Goal: Transaction & Acquisition: Download file/media

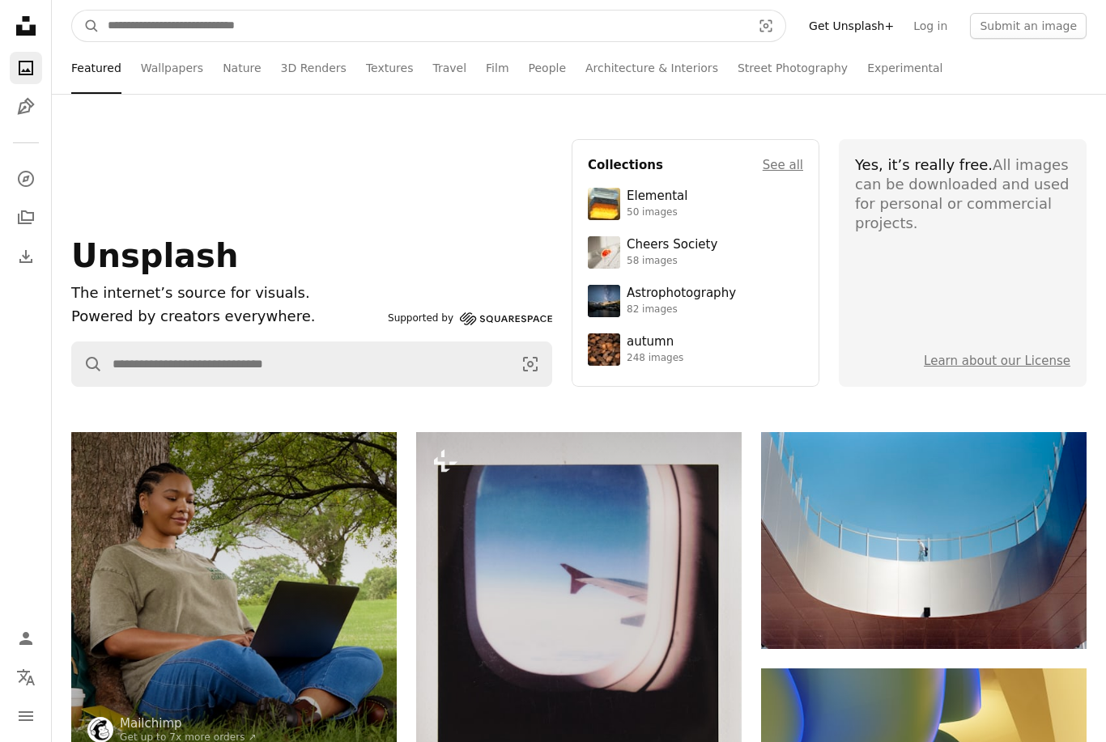
click at [689, 28] on input "Find visuals sitewide" at bounding box center [423, 26] width 647 height 31
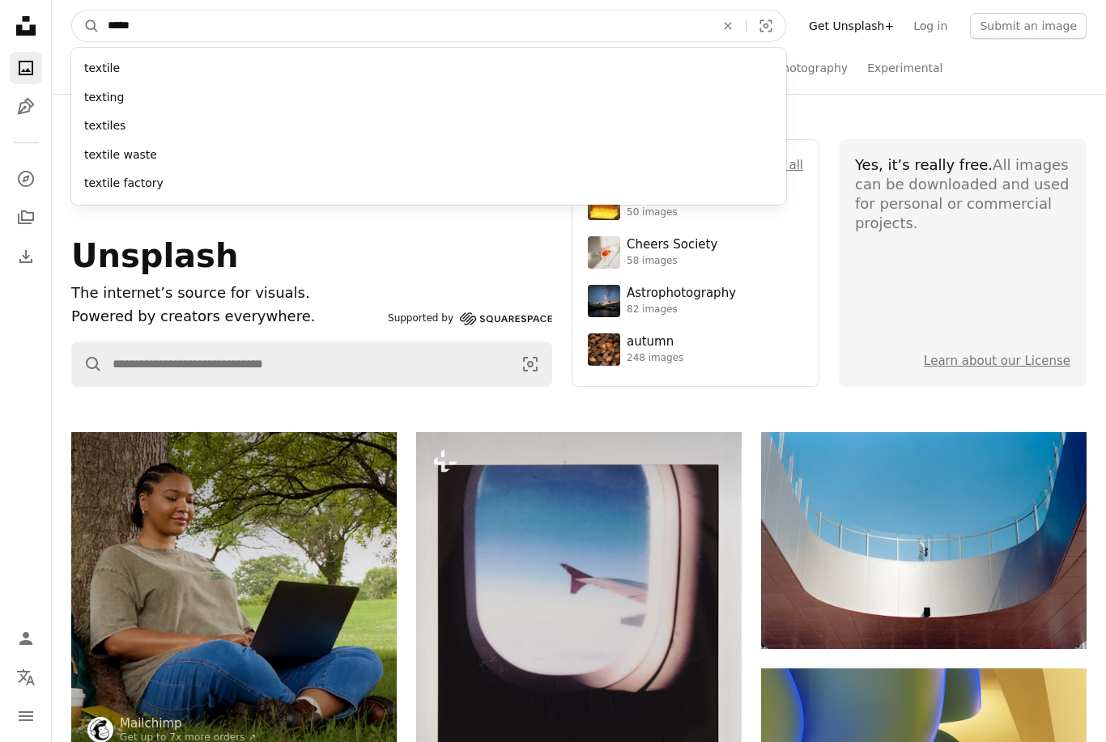
type input "******"
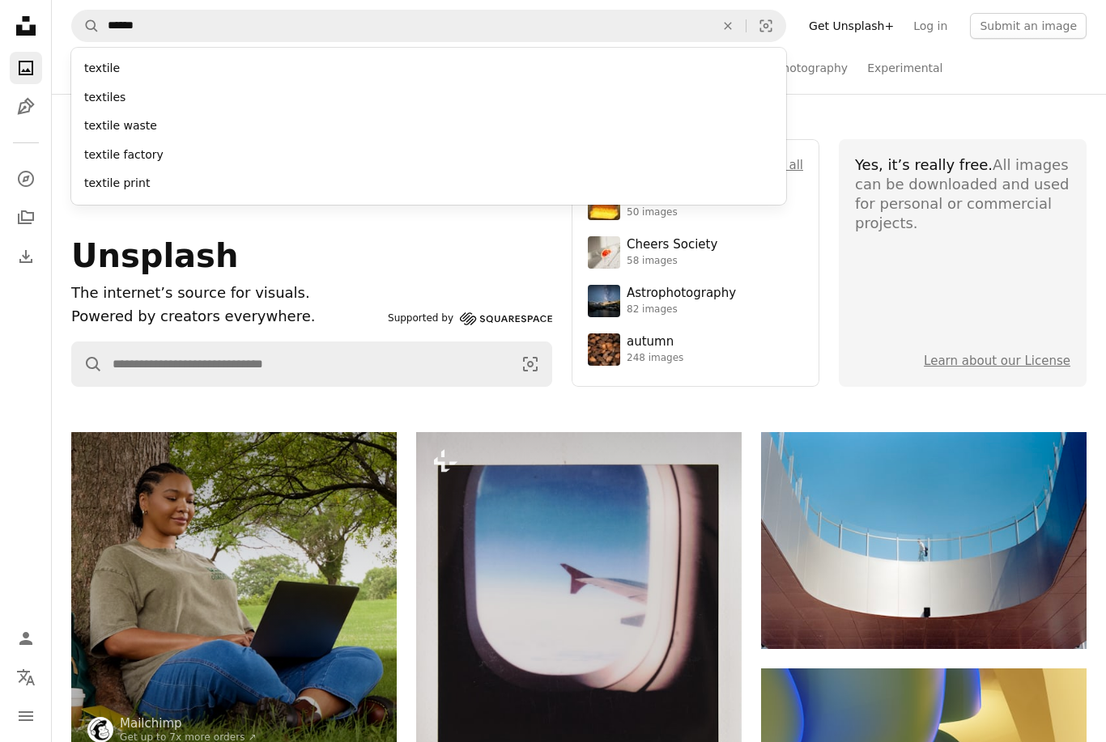
click at [98, 95] on div "textiles" at bounding box center [428, 97] width 715 height 29
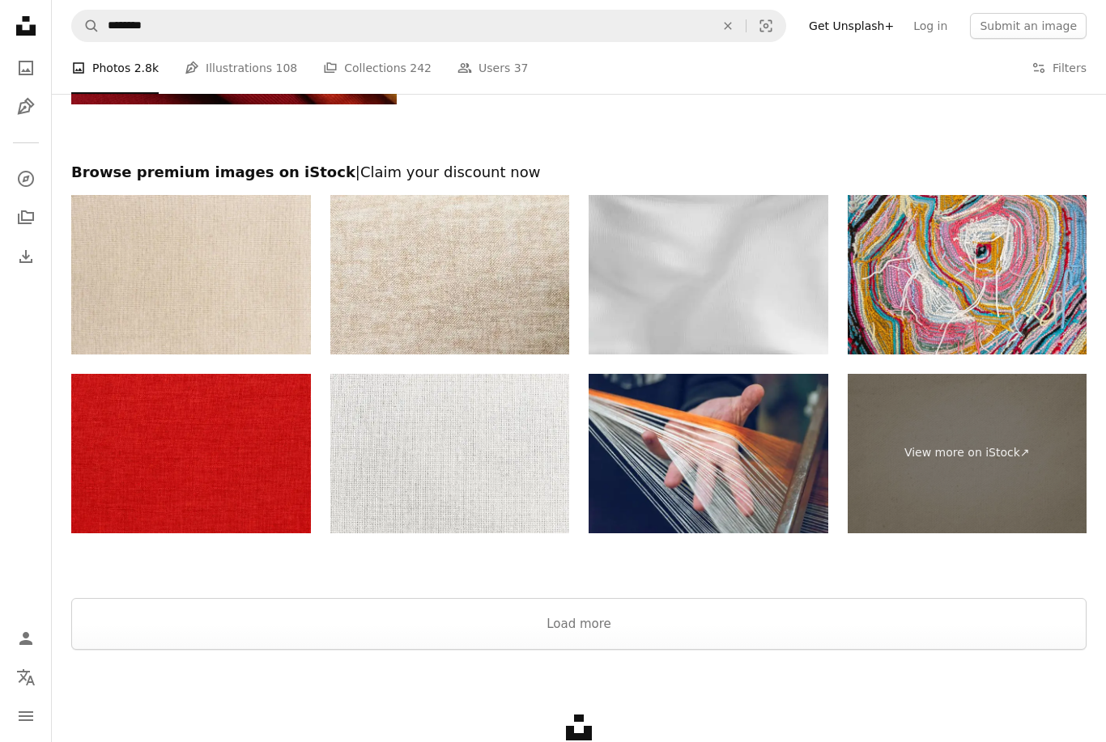
scroll to position [3167, 0]
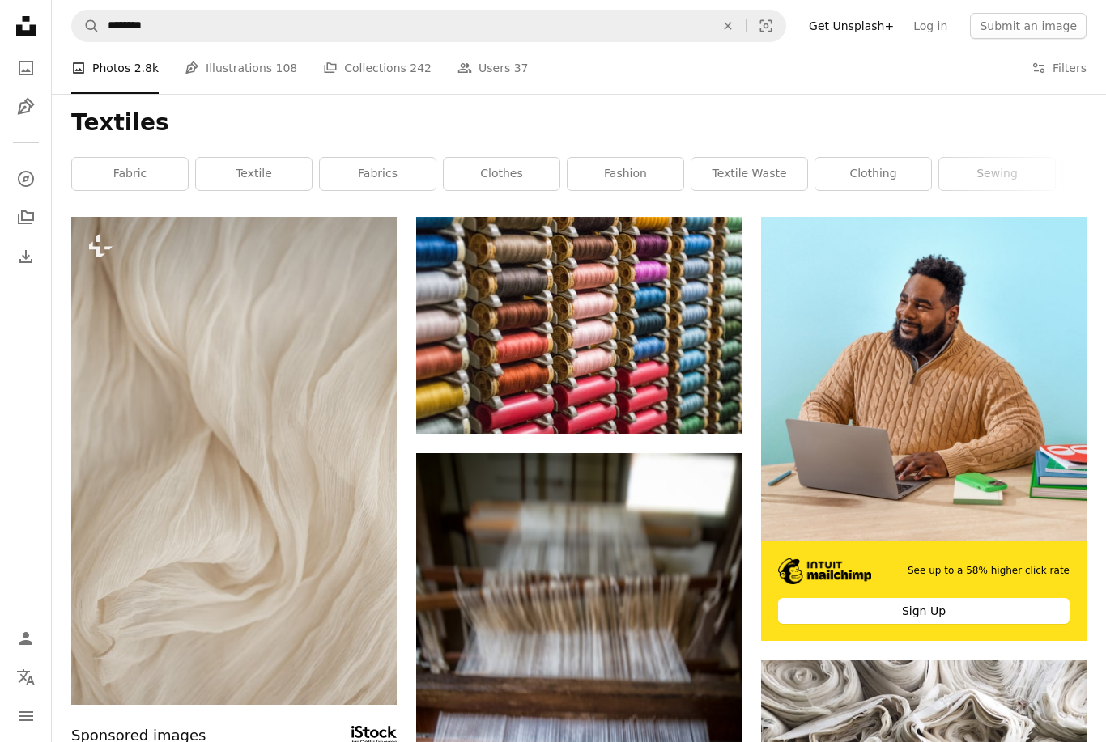
click at [1070, 63] on button "Filters Filters" at bounding box center [1058, 68] width 55 height 52
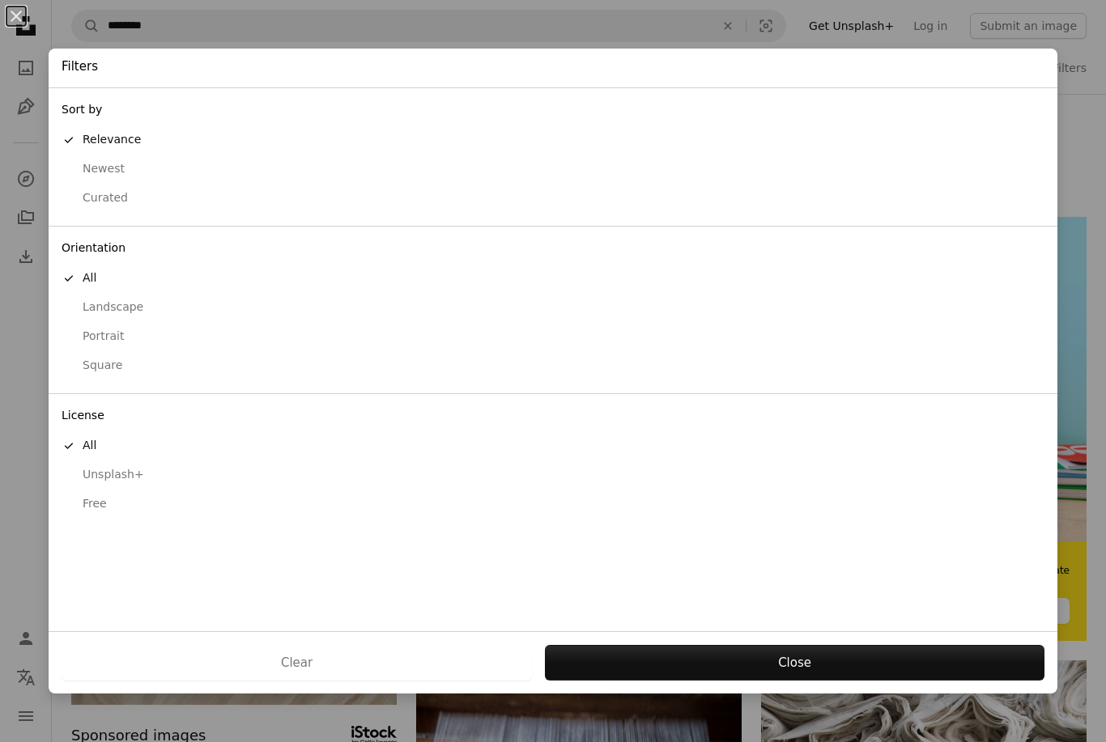
click at [109, 499] on div "Free" at bounding box center [553, 504] width 983 height 16
click at [810, 661] on button "Apply" at bounding box center [794, 663] width 500 height 36
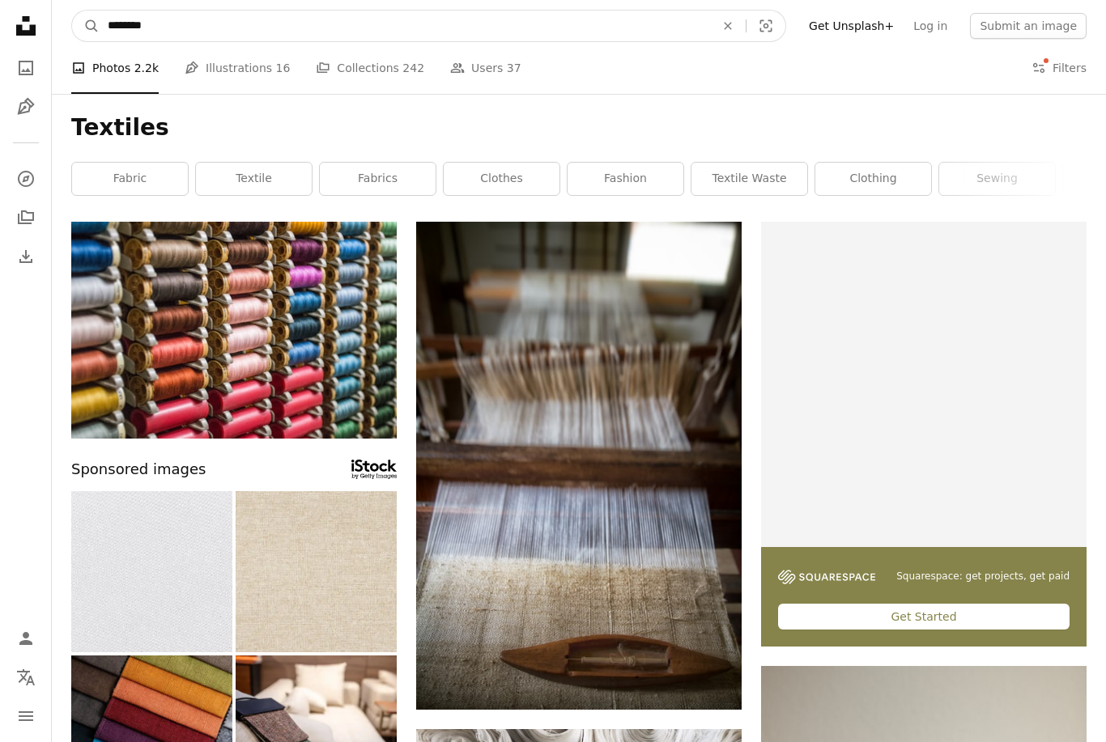
click at [583, 40] on input "********" at bounding box center [405, 26] width 610 height 31
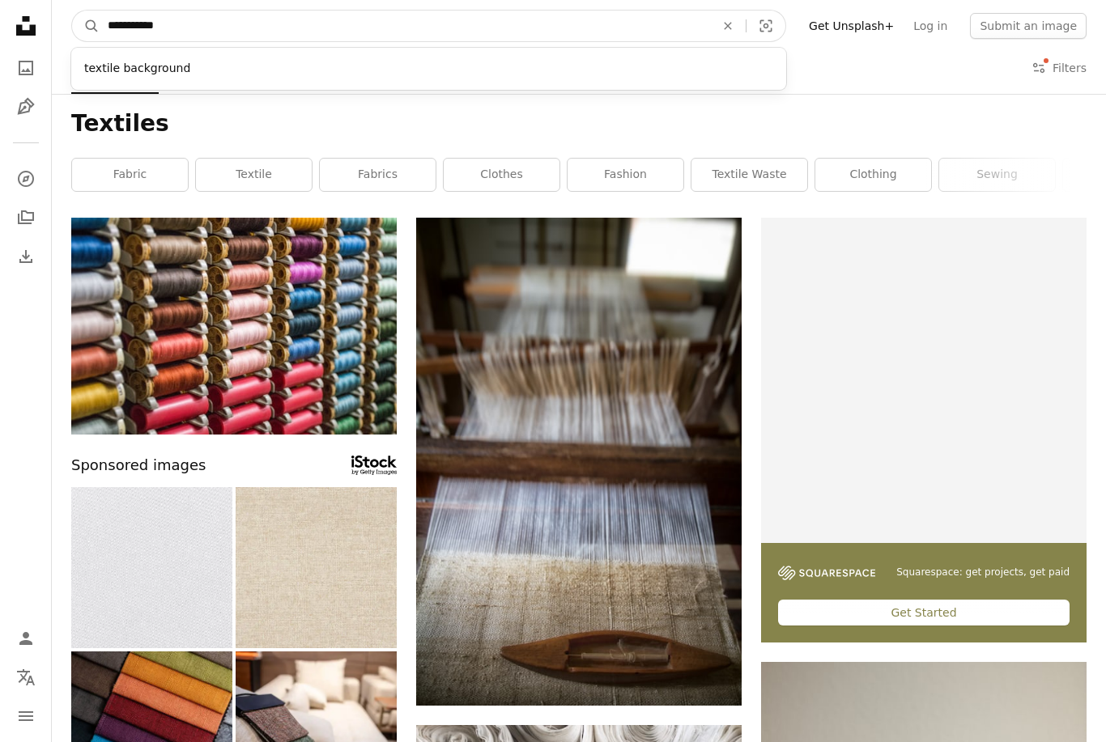
type input "**********"
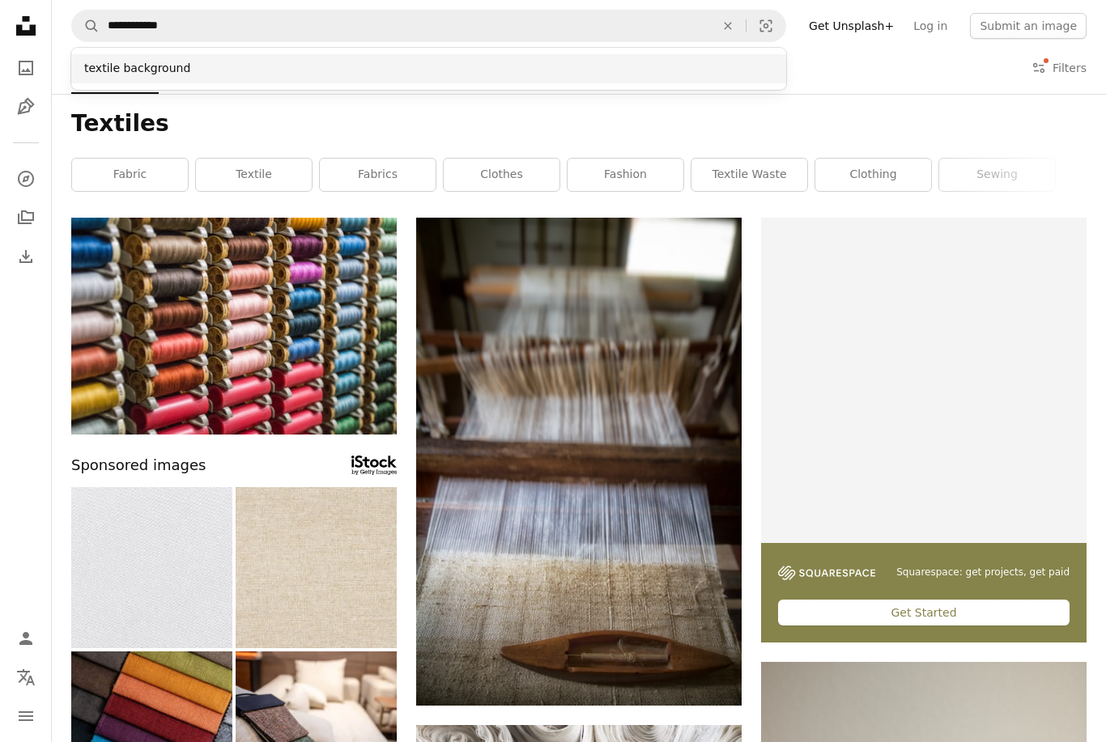
click at [199, 72] on div "textile background" at bounding box center [428, 68] width 715 height 29
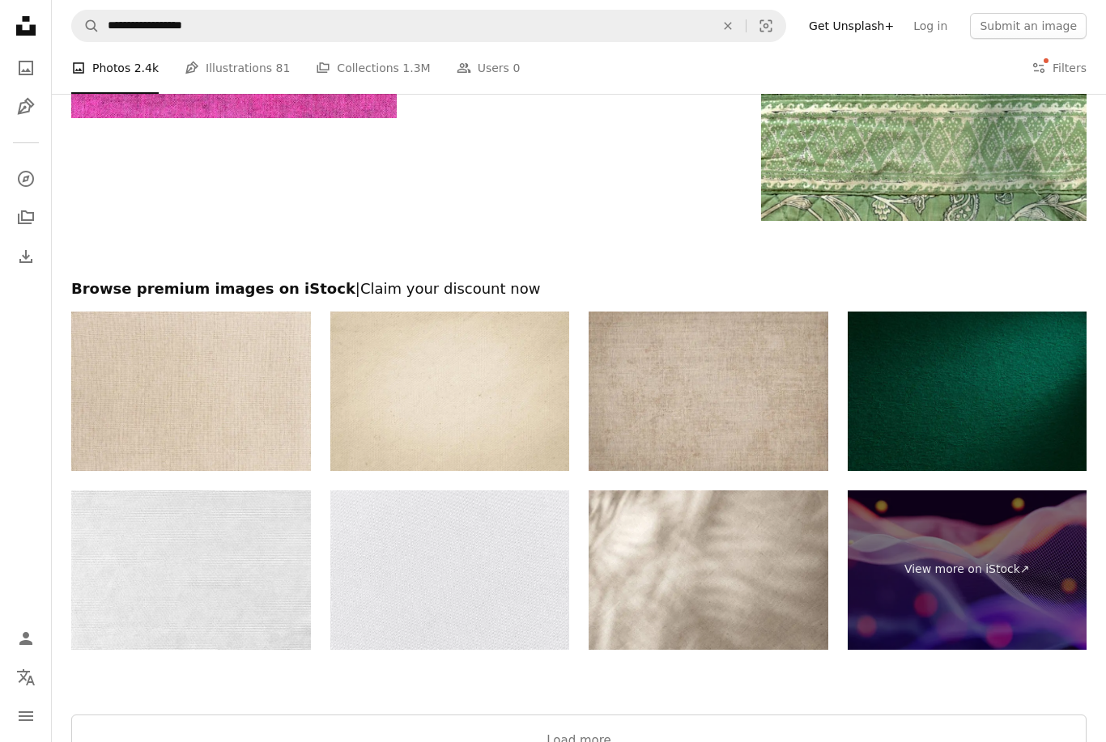
scroll to position [3196, 0]
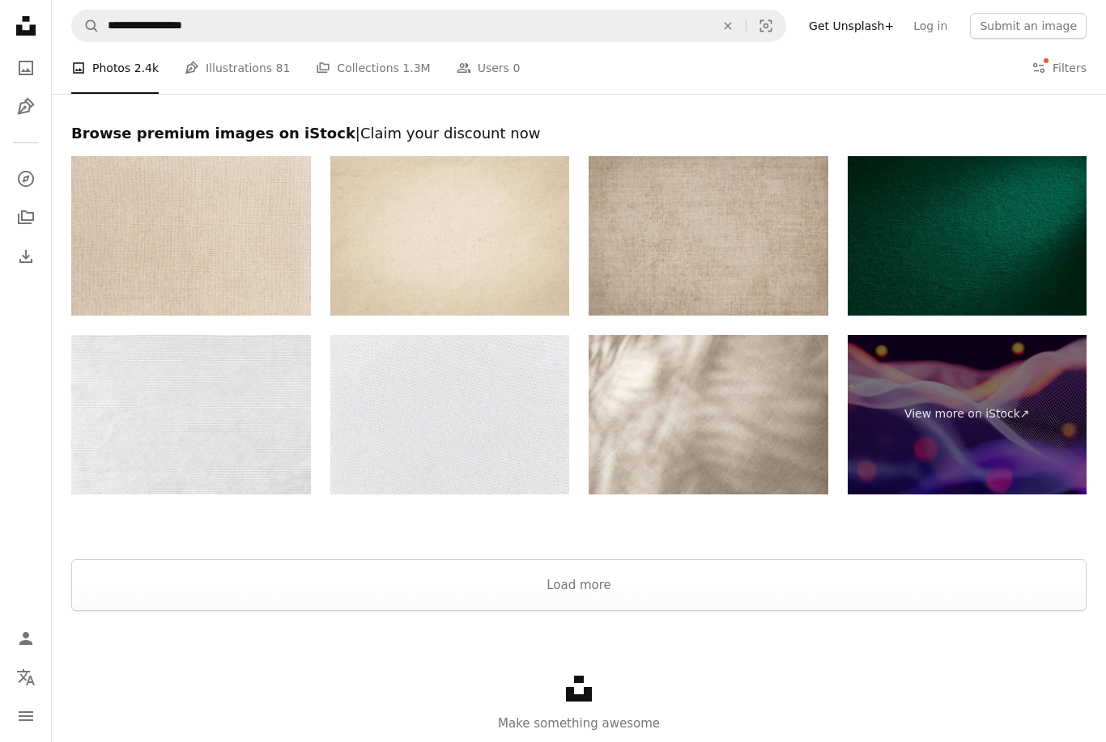
click at [657, 579] on button "Load more" at bounding box center [578, 585] width 1015 height 52
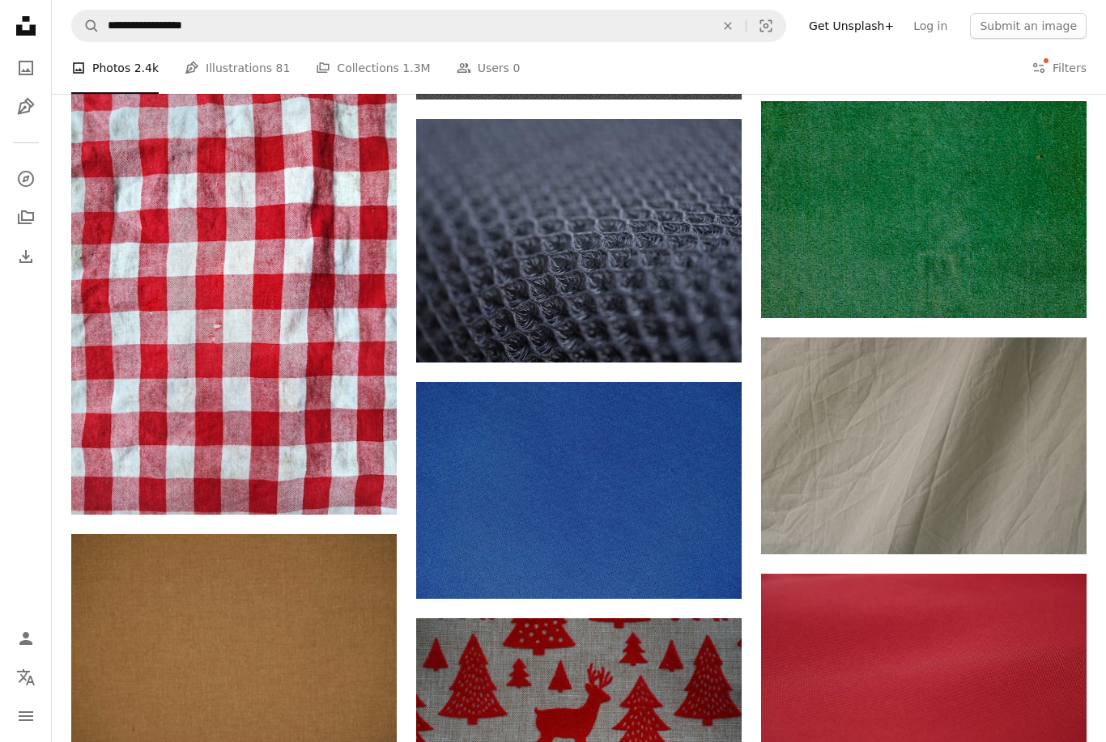
scroll to position [11517, 0]
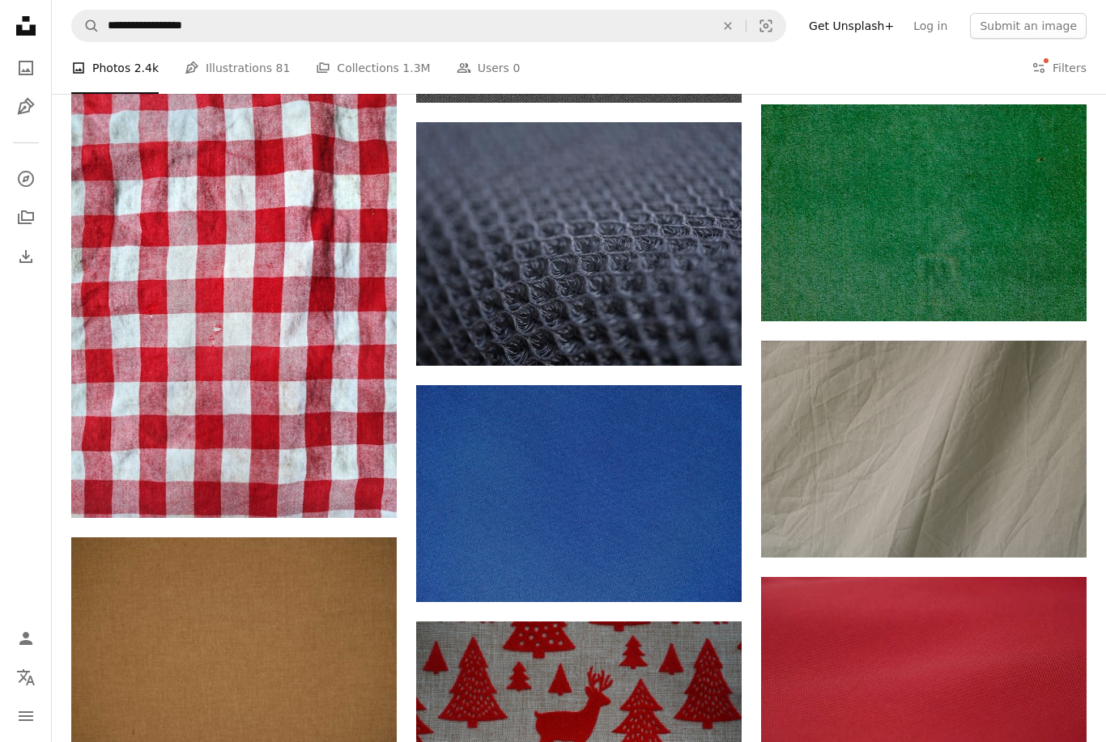
click at [340, 251] on img at bounding box center [233, 300] width 325 height 434
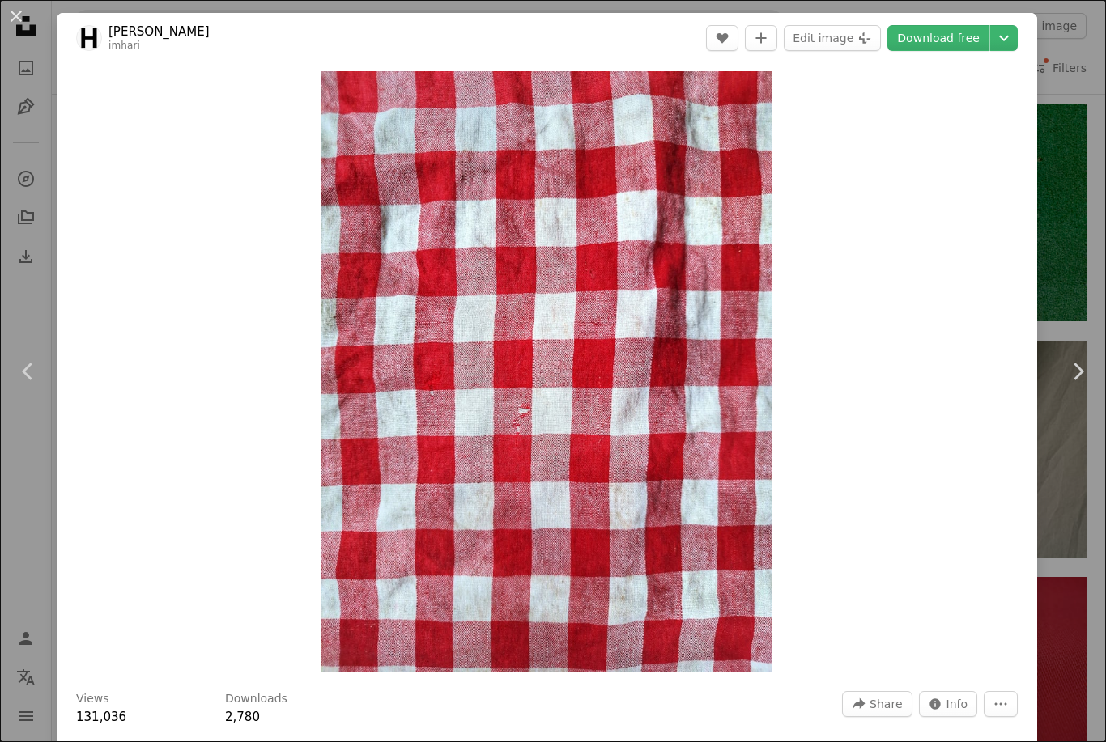
click at [1014, 41] on icon "Chevron down" at bounding box center [1004, 37] width 26 height 19
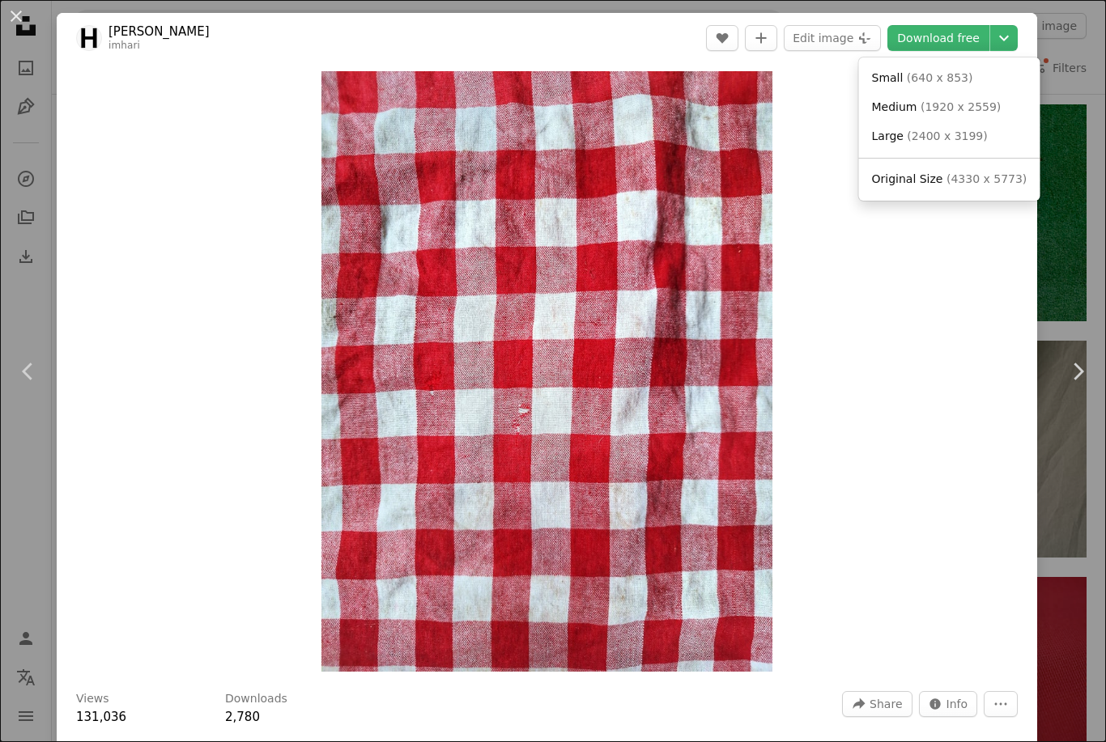
click at [988, 179] on span "( 4330 x 5773 )" at bounding box center [986, 178] width 80 height 13
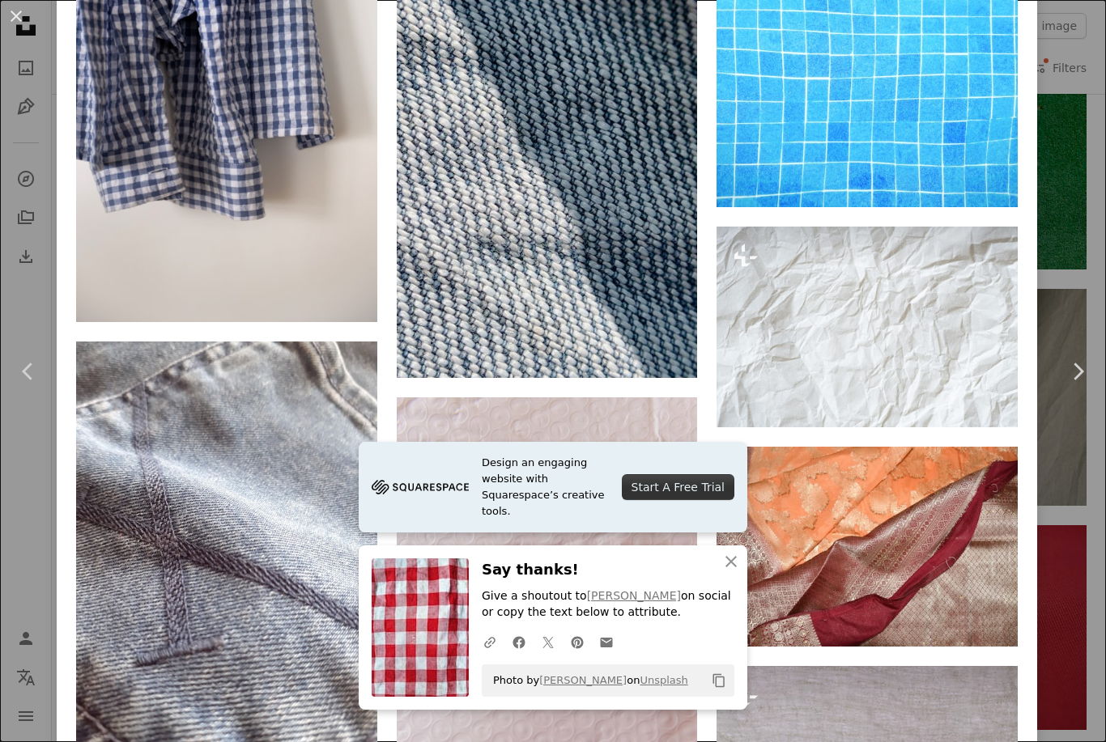
scroll to position [3695, 0]
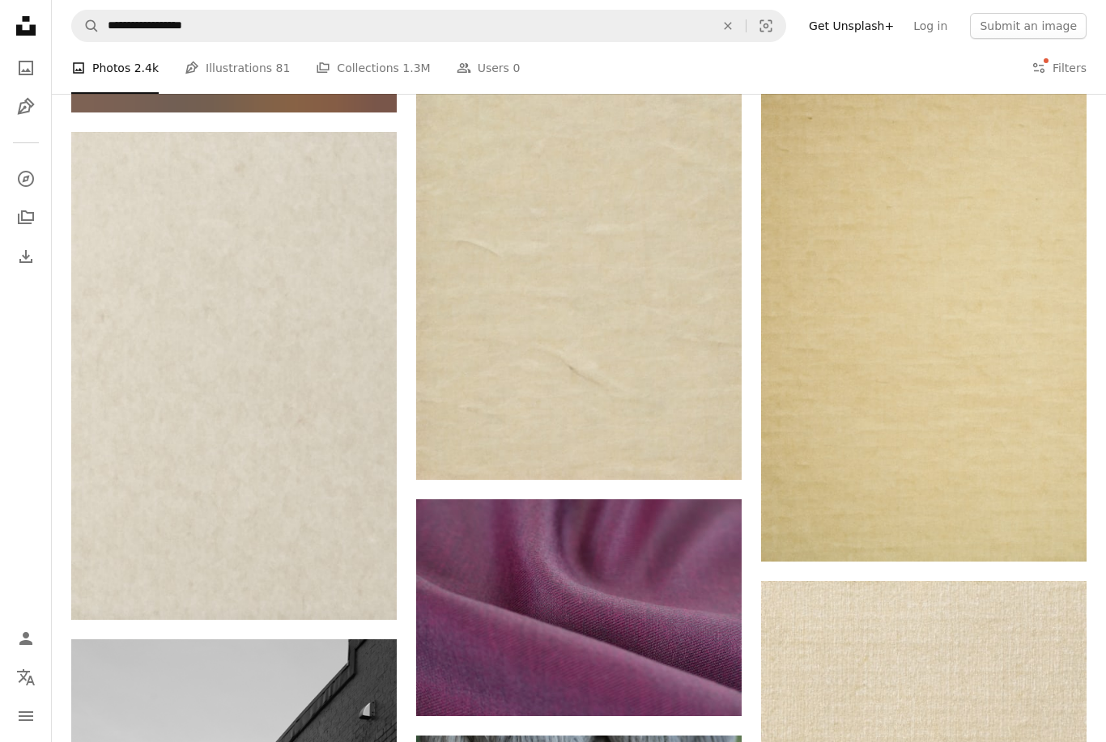
scroll to position [16030, 0]
click at [322, 368] on img at bounding box center [233, 376] width 325 height 488
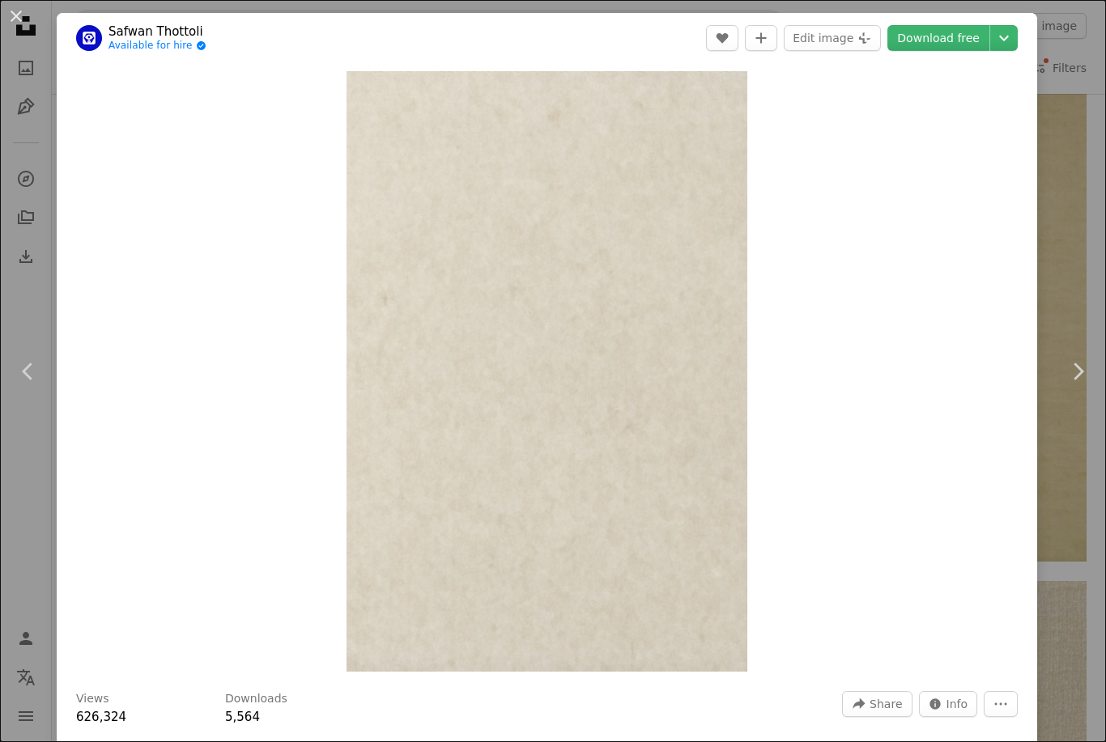
click at [1010, 28] on button "Chevron down" at bounding box center [1004, 38] width 28 height 26
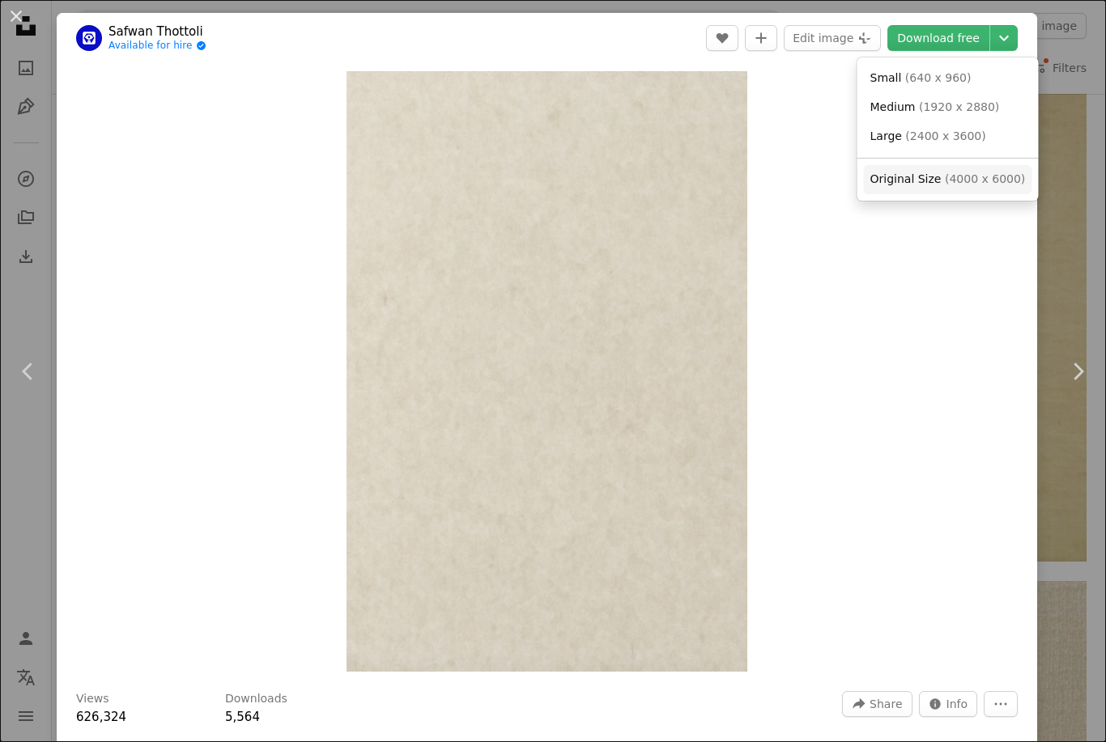
click at [988, 186] on link "Original Size ( 4000 x 6000 )" at bounding box center [948, 179] width 168 height 29
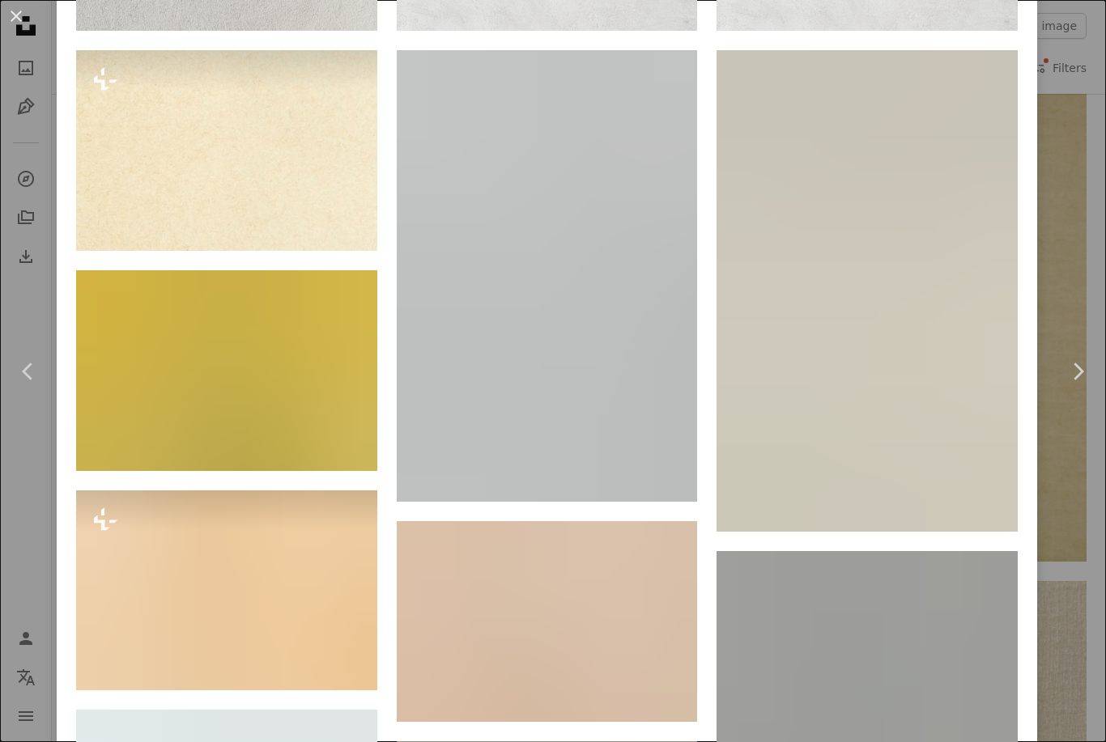
scroll to position [1554, 0]
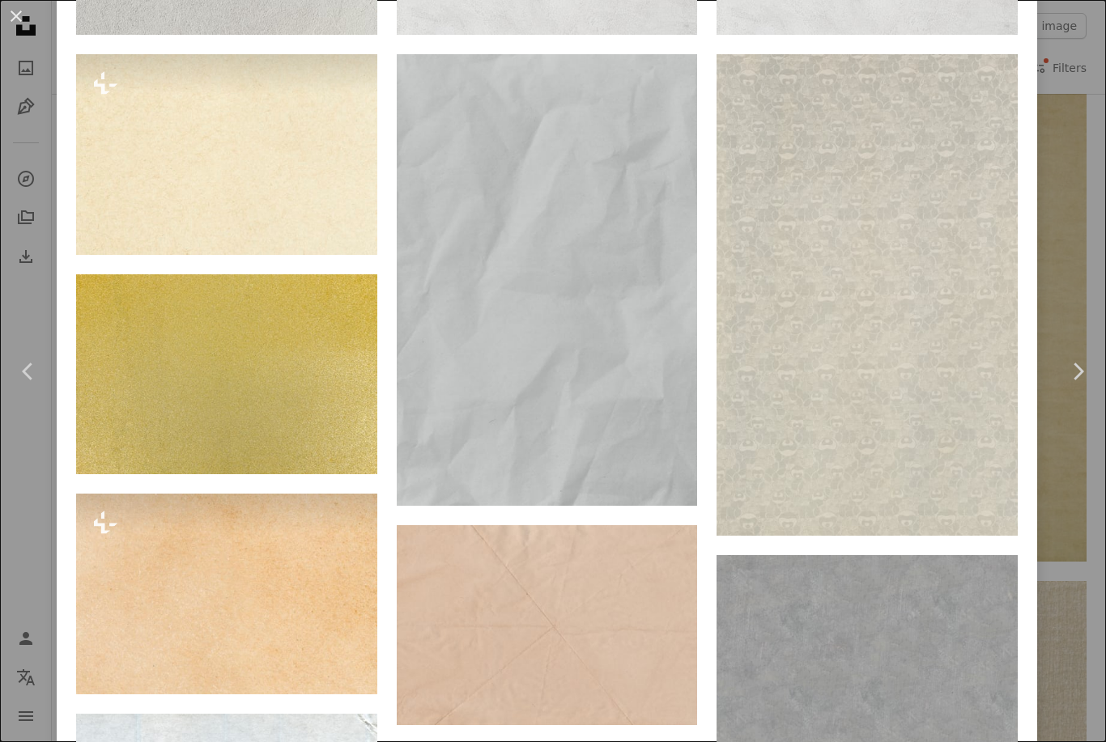
click at [614, 309] on img at bounding box center [547, 280] width 301 height 452
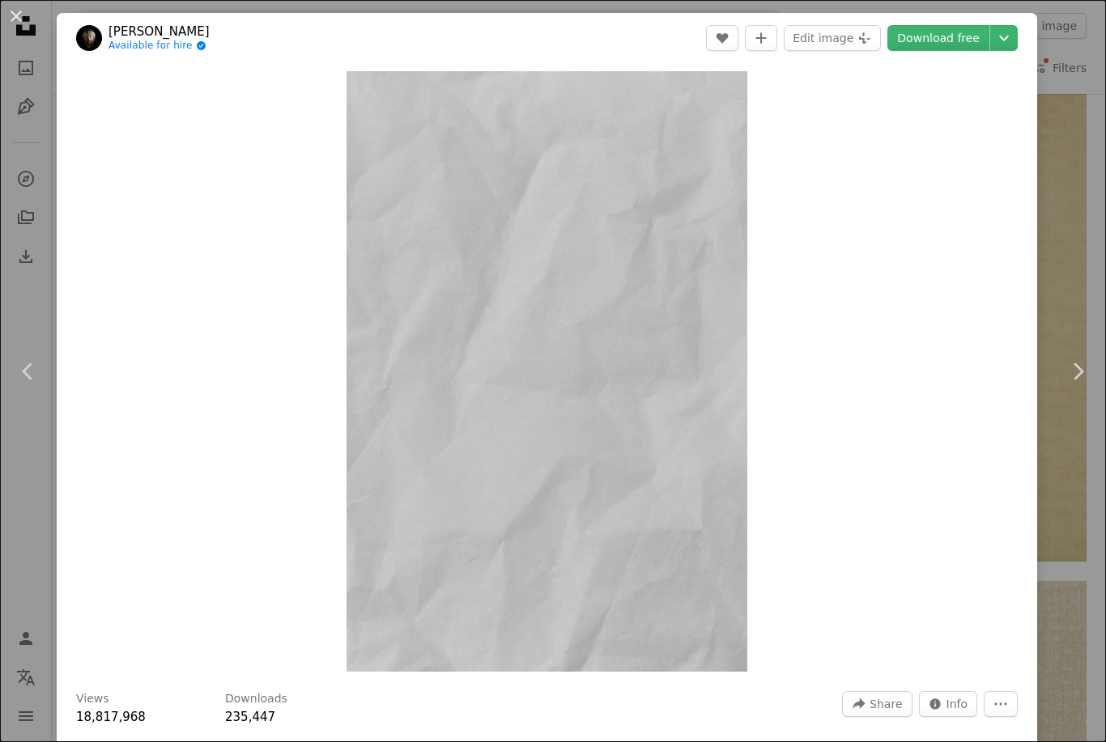
click at [1017, 42] on icon "Chevron down" at bounding box center [1004, 37] width 26 height 19
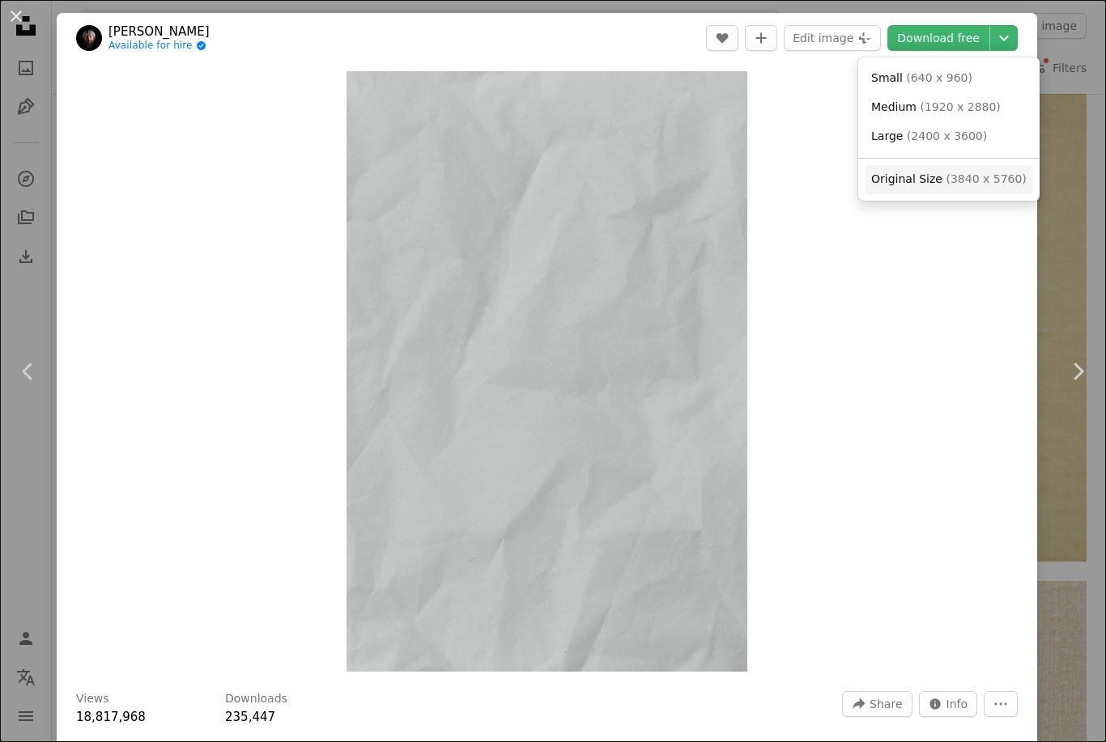
click at [980, 180] on span "( 3840 x 5760 )" at bounding box center [986, 178] width 80 height 13
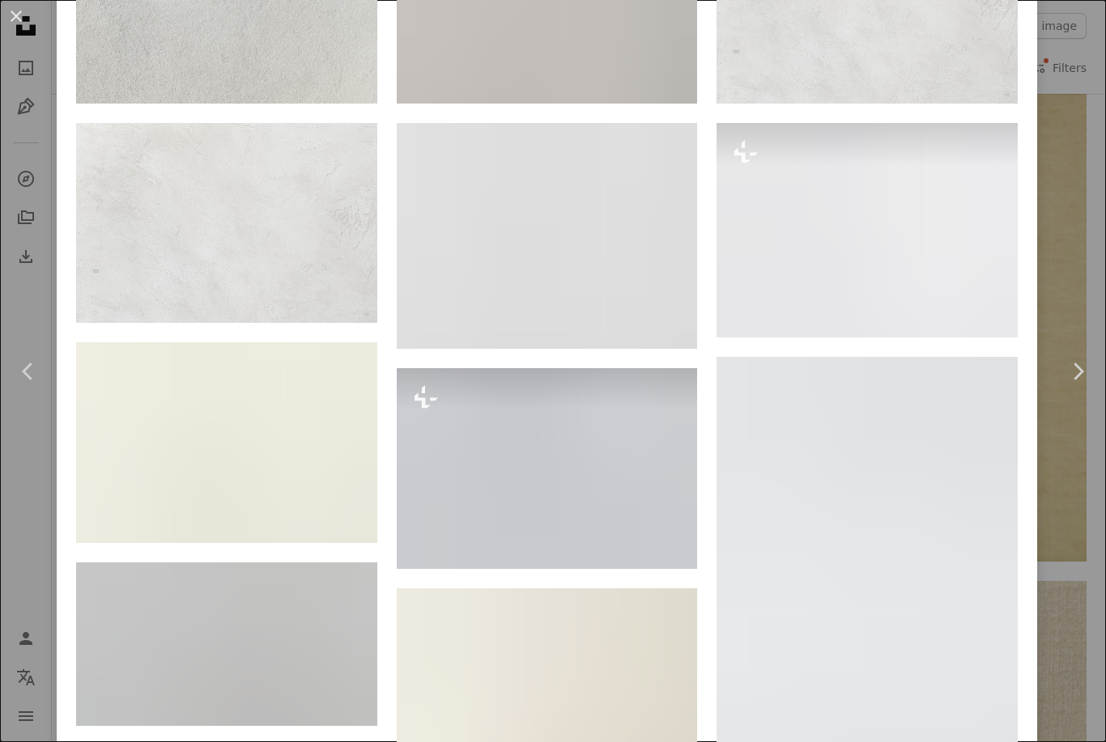
scroll to position [2017, 0]
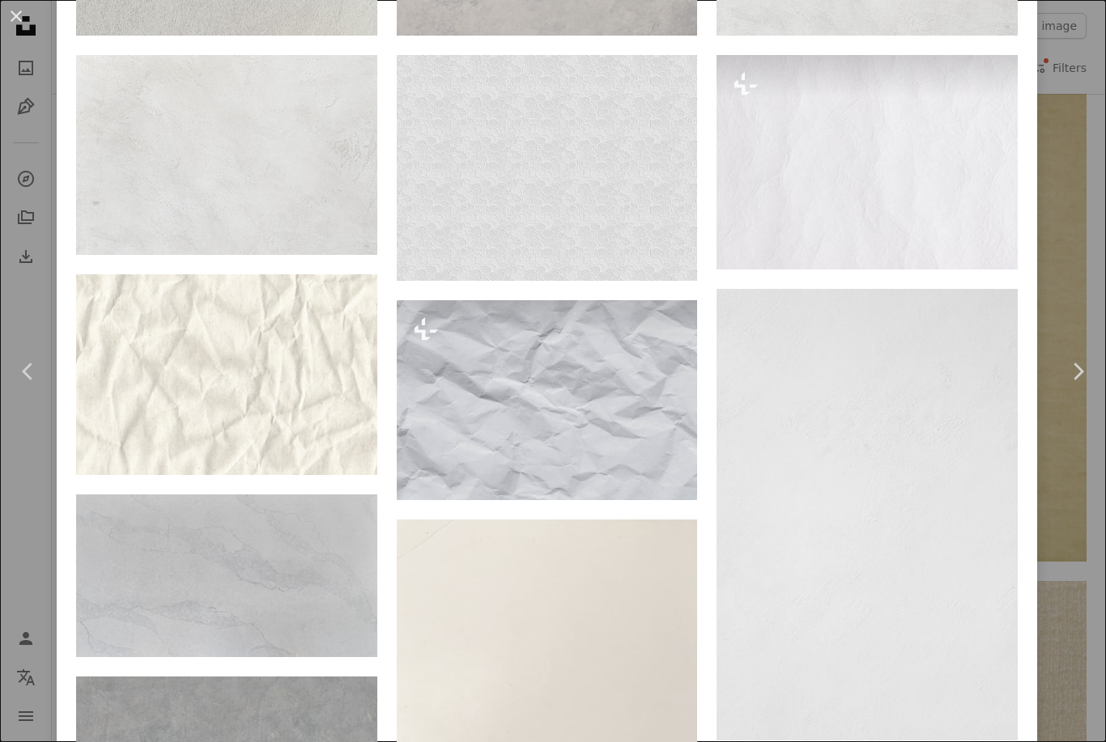
click at [596, 236] on img at bounding box center [547, 168] width 301 height 226
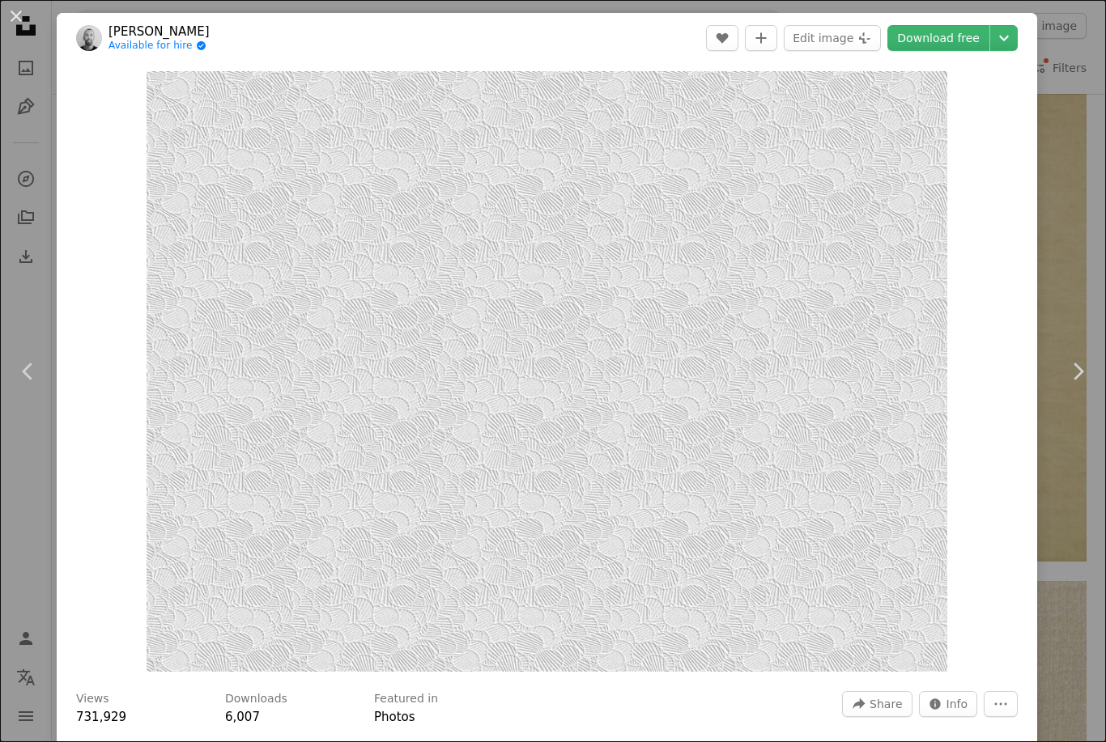
click at [1016, 42] on icon "Chevron down" at bounding box center [1004, 37] width 26 height 19
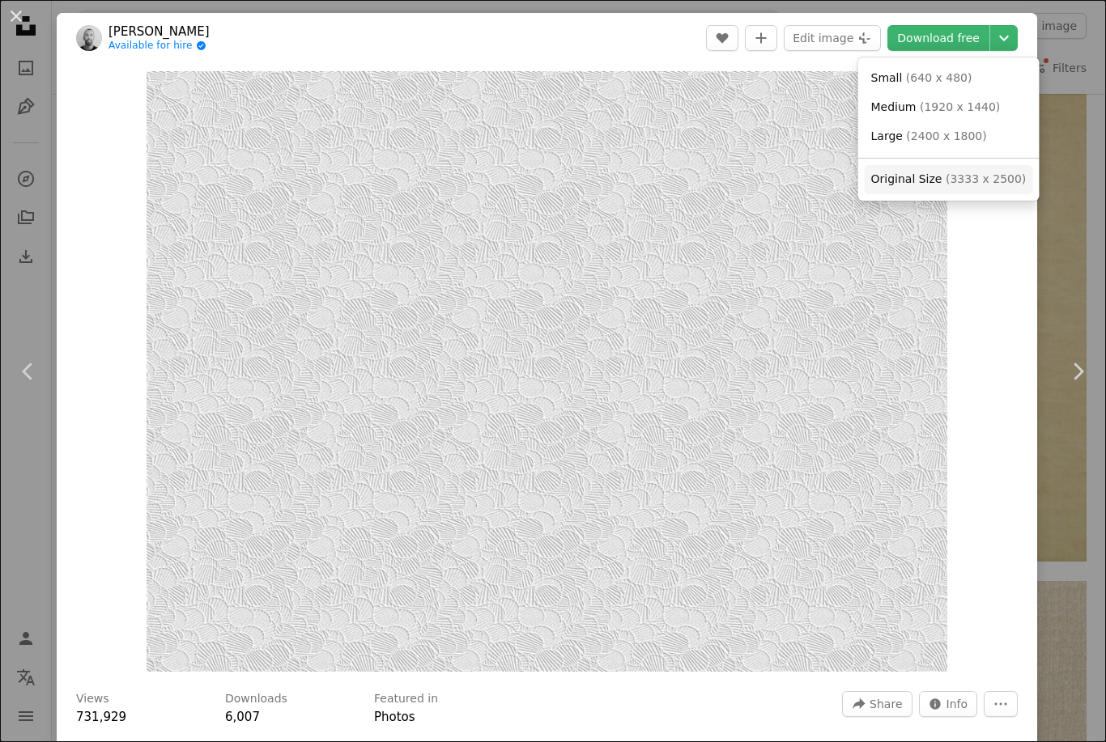
click at [981, 176] on span "( 3333 x 2500 )" at bounding box center [986, 178] width 80 height 13
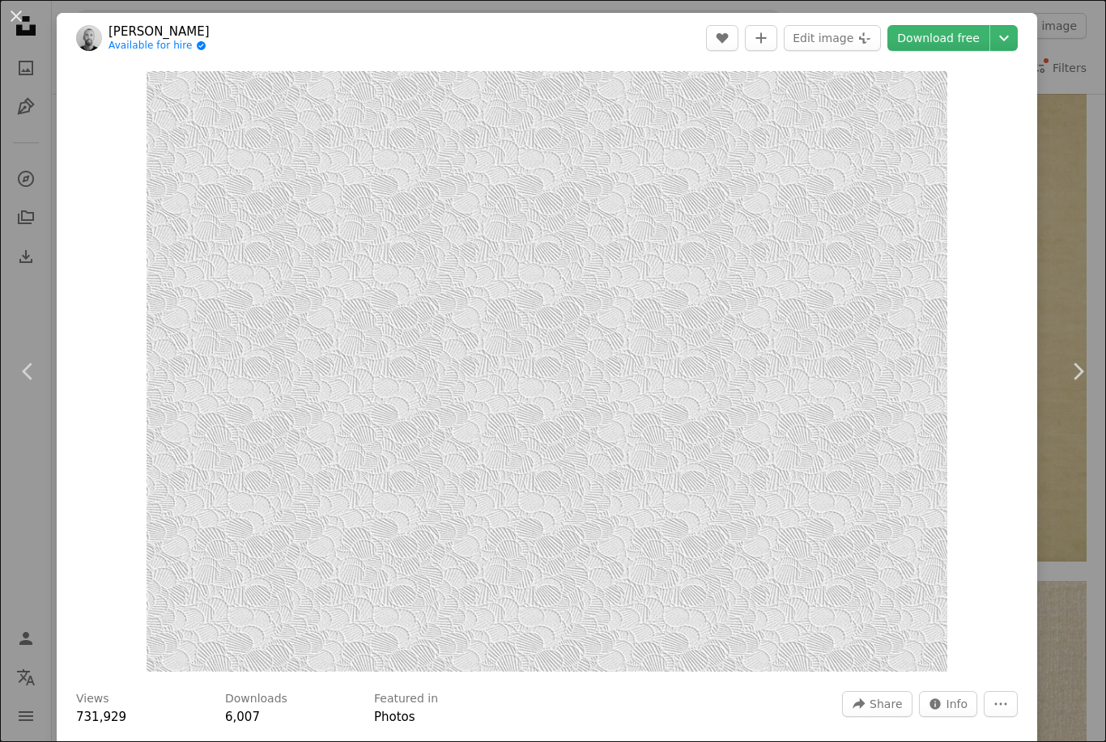
click at [1017, 36] on icon "Chevron down" at bounding box center [1004, 37] width 26 height 19
click at [18, 11] on button "An X shape" at bounding box center [15, 15] width 19 height 19
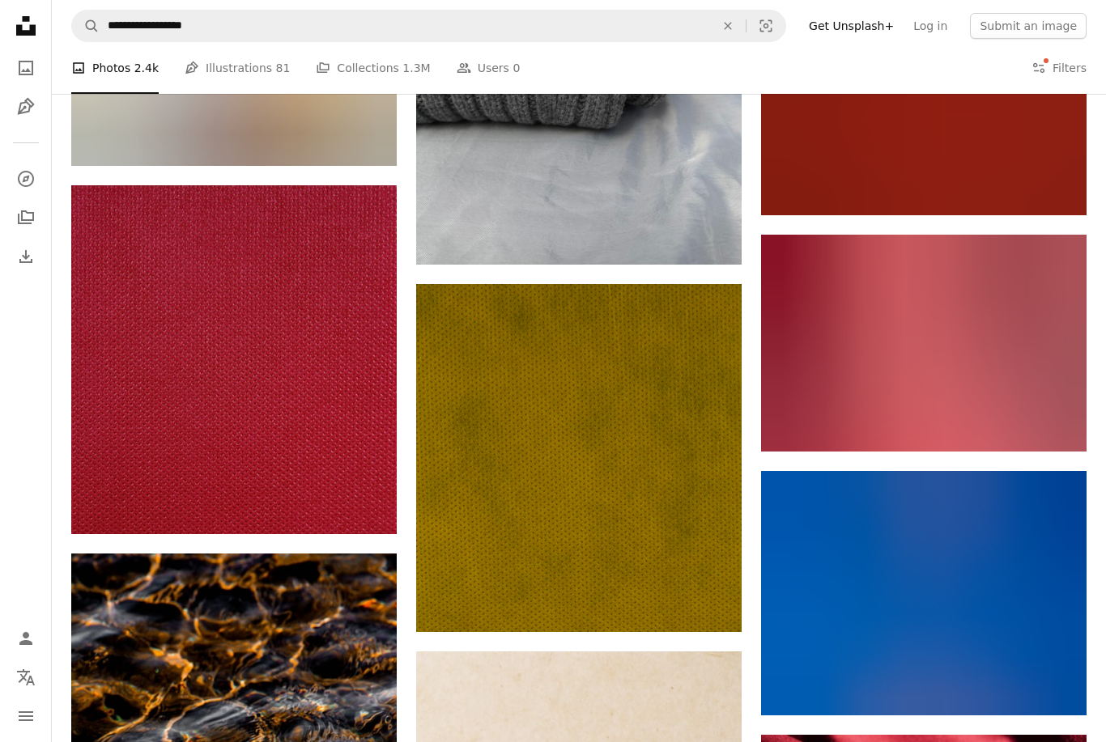
scroll to position [19823, 0]
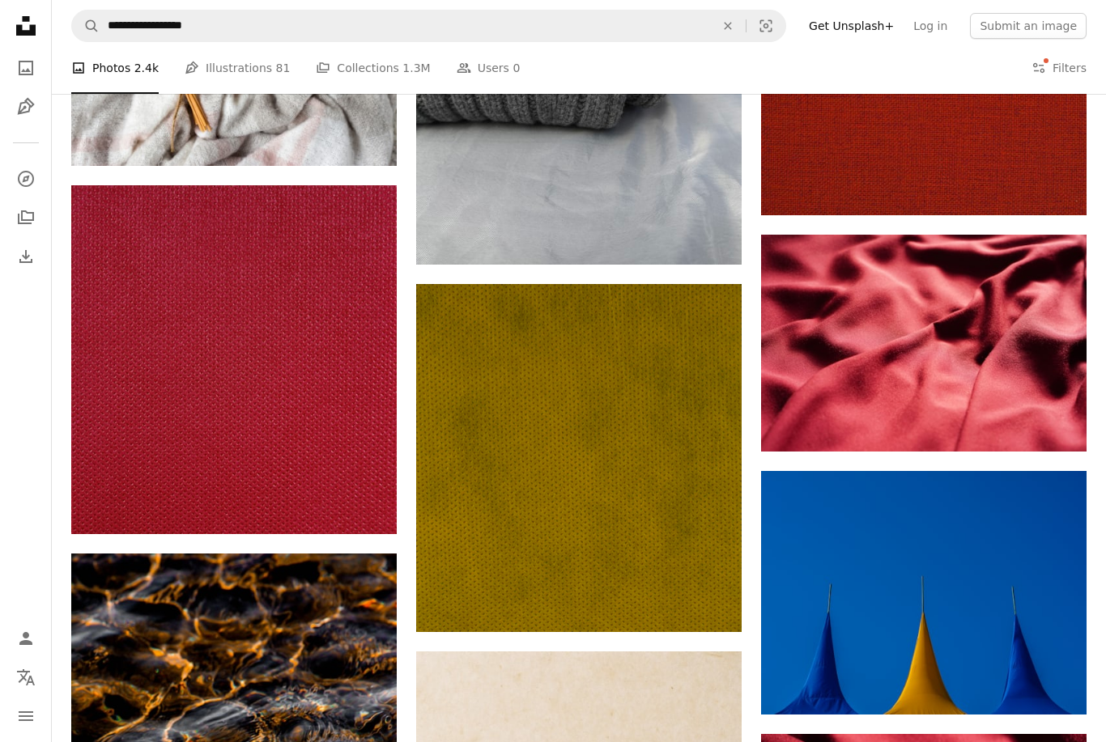
click at [327, 345] on img at bounding box center [233, 359] width 325 height 349
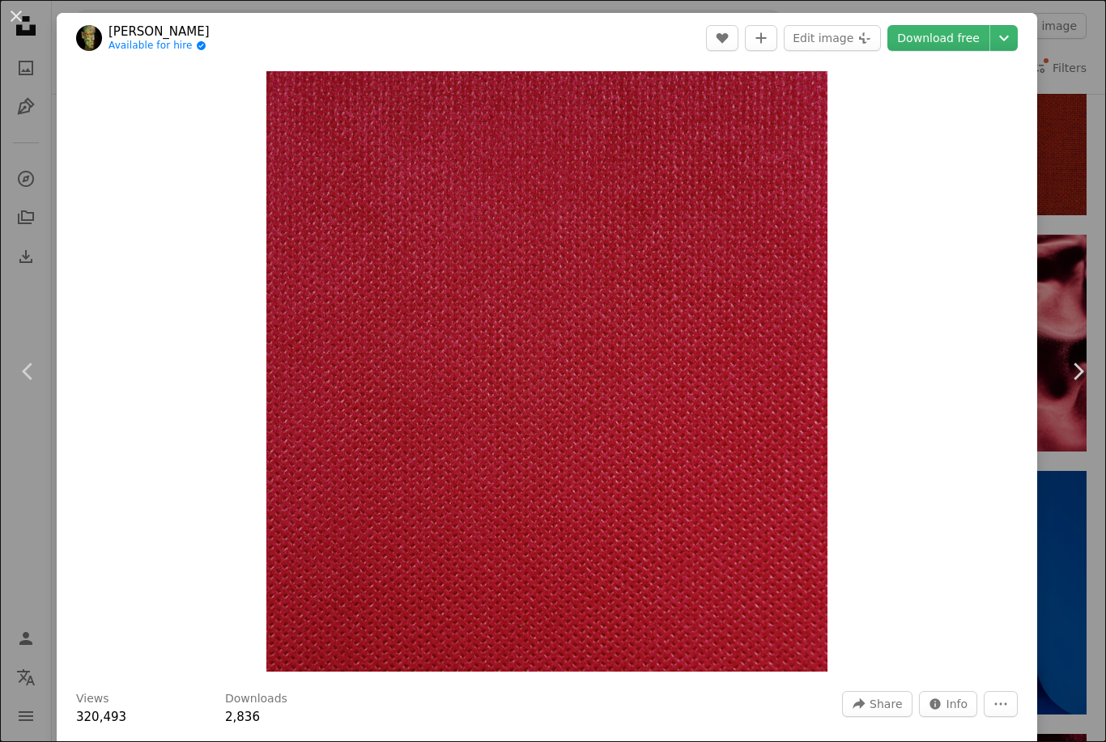
click at [1017, 39] on icon "Chevron down" at bounding box center [1004, 37] width 26 height 19
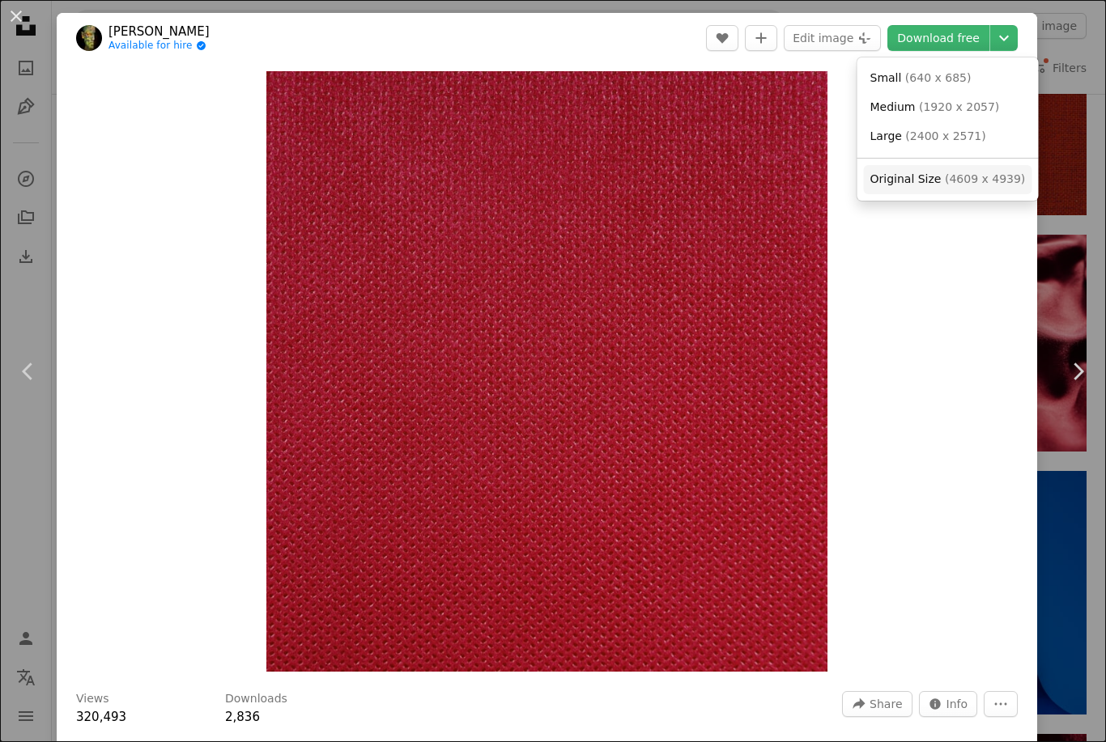
click at [977, 184] on span "Original Size ( 4609 x 4939 )" at bounding box center [947, 180] width 155 height 16
